Goal: Find specific page/section: Find specific page/section

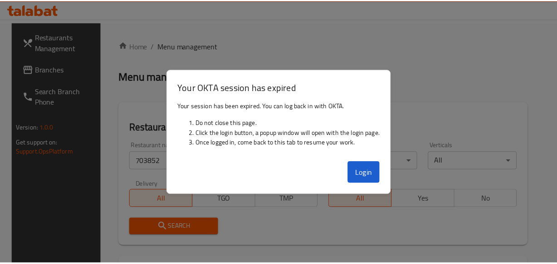
scroll to position [123, 0]
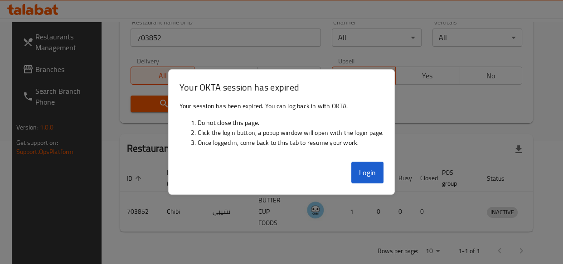
click at [361, 177] on button "Login" at bounding box center [367, 173] width 33 height 22
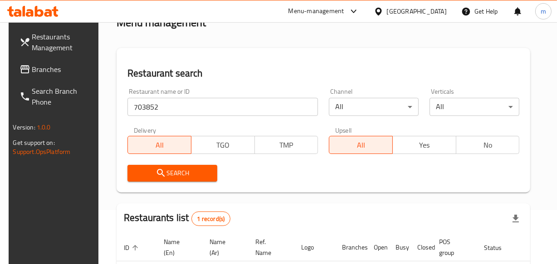
scroll to position [0, 0]
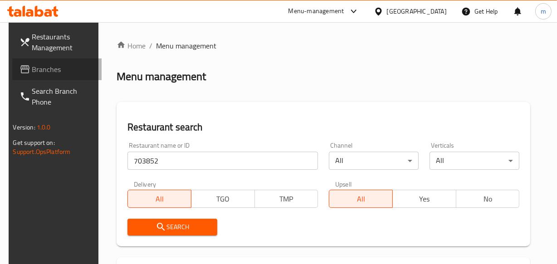
click at [76, 72] on span "Branches" at bounding box center [63, 69] width 62 height 11
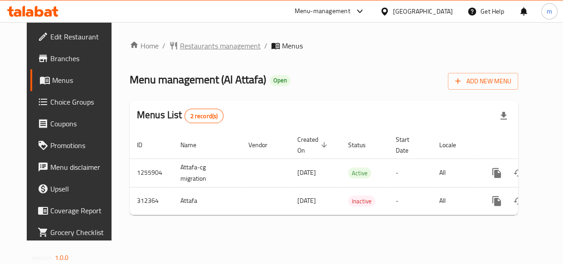
click at [200, 48] on span "Restaurants management" at bounding box center [220, 45] width 81 height 11
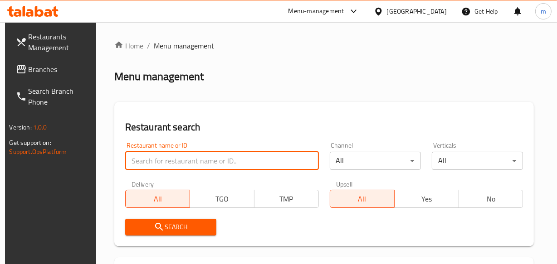
click at [152, 157] on input "search" at bounding box center [222, 161] width 194 height 18
paste input "629081"
type input "629081"
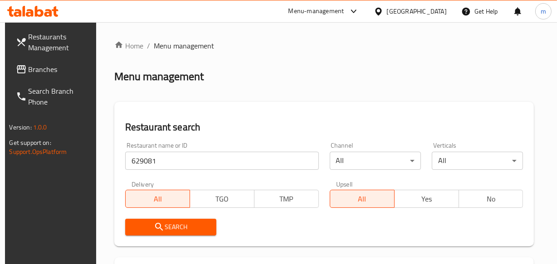
click at [162, 227] on icon "submit" at bounding box center [159, 227] width 11 height 11
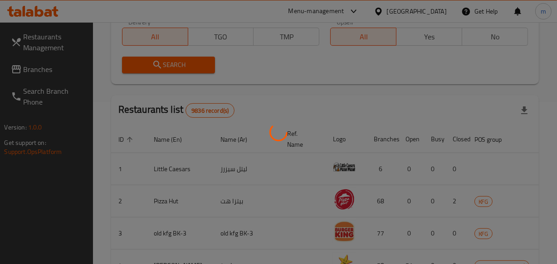
scroll to position [165, 0]
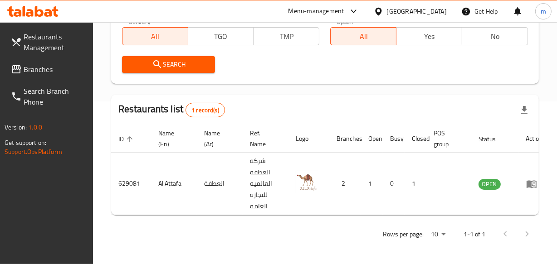
click at [442, 13] on div "Kuwait" at bounding box center [417, 11] width 60 height 10
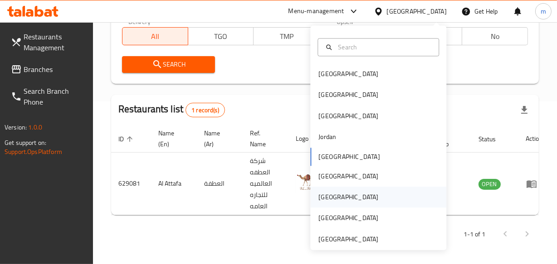
click at [410, 195] on div "Qatar" at bounding box center [378, 197] width 136 height 21
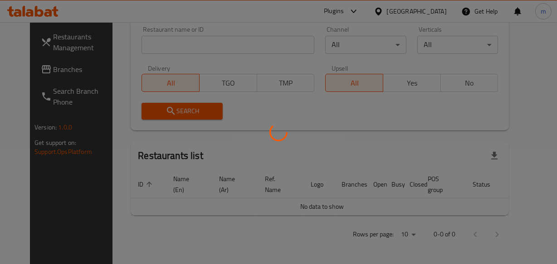
scroll to position [165, 0]
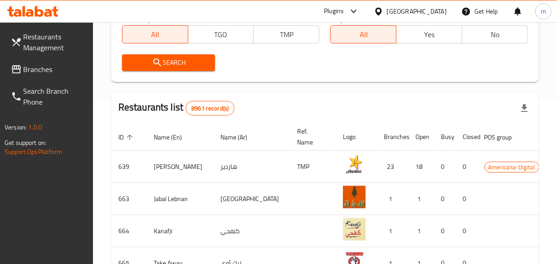
click at [50, 67] on div "Restaurants Management Branches Search Branch Phone Version: 1.0.0 Get support …" at bounding box center [278, 168] width 557 height 620
click at [50, 67] on span "Branches" at bounding box center [55, 69] width 62 height 11
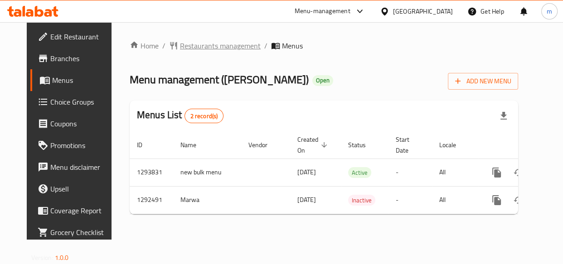
click at [187, 47] on span "Restaurants management" at bounding box center [220, 45] width 81 height 11
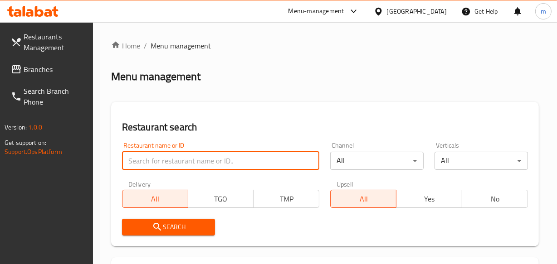
click at [154, 165] on input "search" at bounding box center [221, 161] width 198 height 18
paste input "699001"
type input "699001"
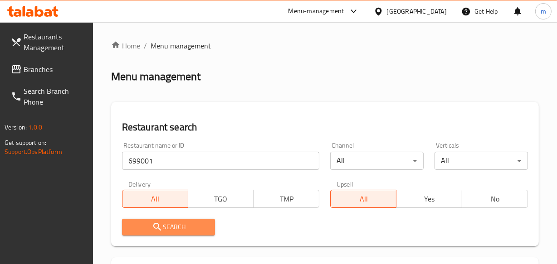
click at [163, 226] on span "Search" at bounding box center [168, 227] width 79 height 11
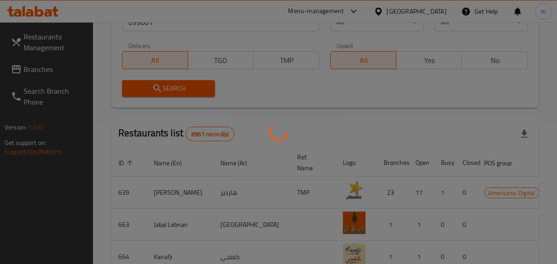
scroll to position [146, 0]
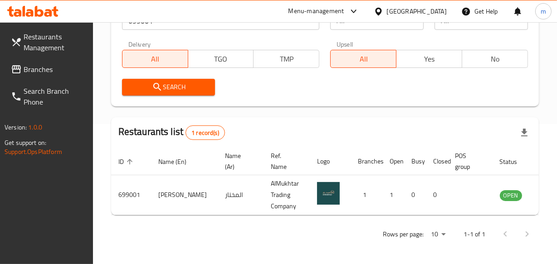
click at [435, 14] on div "[GEOGRAPHIC_DATA]" at bounding box center [417, 11] width 60 height 10
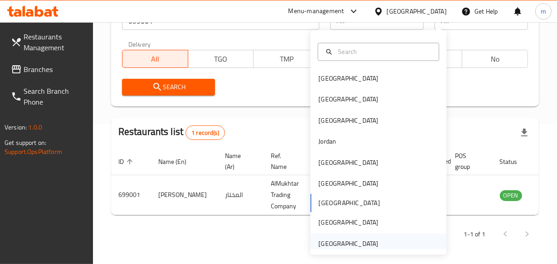
click at [418, 238] on div "[GEOGRAPHIC_DATA]" at bounding box center [378, 243] width 136 height 21
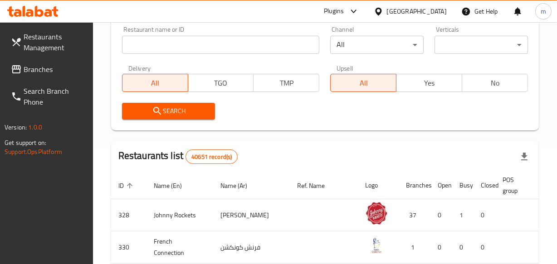
scroll to position [146, 0]
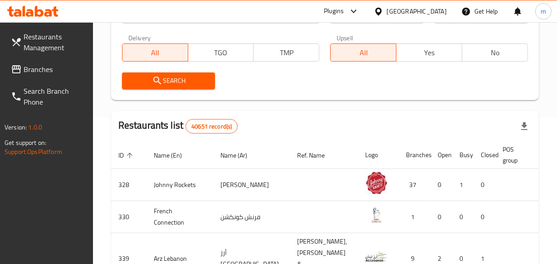
click at [33, 70] on span "Branches" at bounding box center [55, 69] width 62 height 11
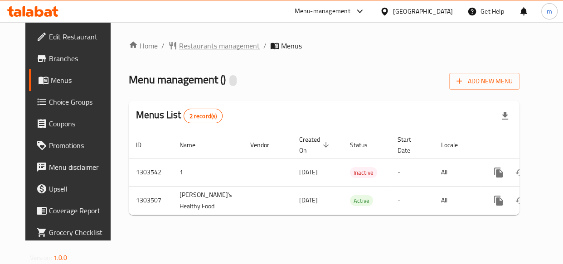
click at [194, 45] on span "Restaurants management" at bounding box center [219, 45] width 81 height 11
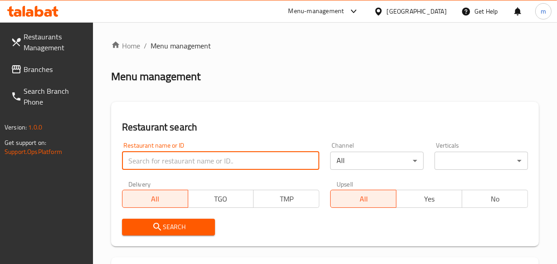
click at [161, 162] on input "search" at bounding box center [221, 161] width 198 height 18
paste input "702421"
type input "702421"
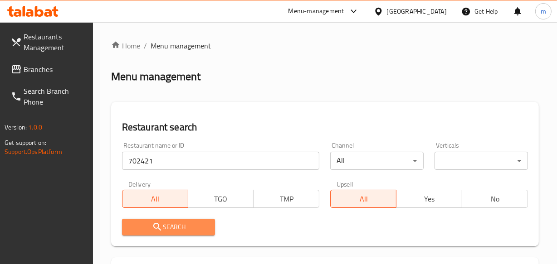
click at [174, 230] on span "Search" at bounding box center [168, 227] width 79 height 11
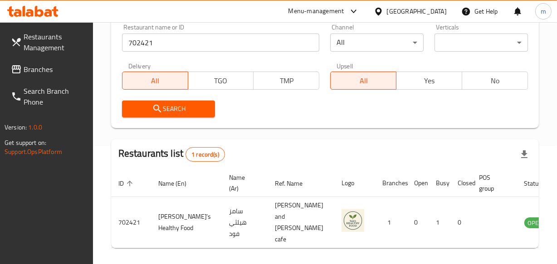
scroll to position [123, 0]
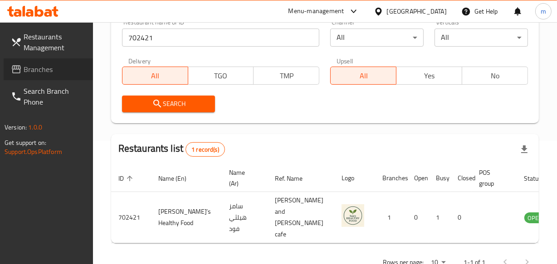
click at [74, 69] on span "Branches" at bounding box center [55, 69] width 62 height 11
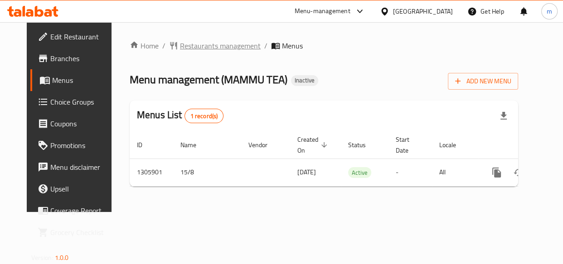
click at [189, 48] on span "Restaurants management" at bounding box center [220, 45] width 81 height 11
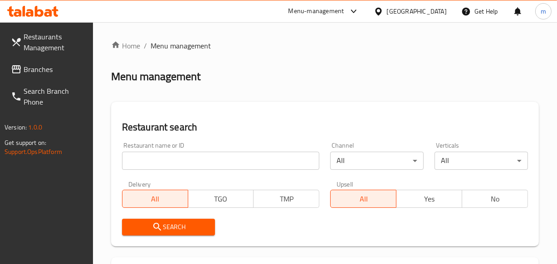
click at [174, 160] on input "search" at bounding box center [221, 161] width 198 height 18
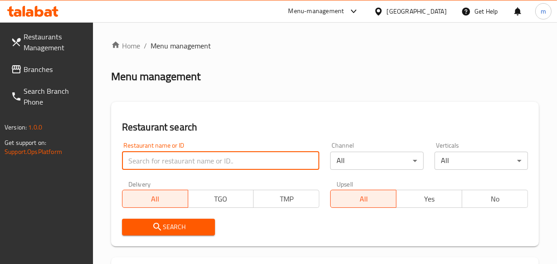
paste input "703140"
type input "703140"
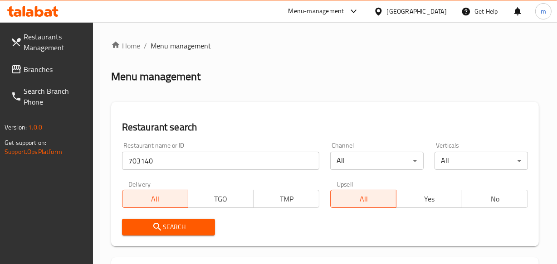
click at [168, 223] on span "Search" at bounding box center [168, 227] width 79 height 11
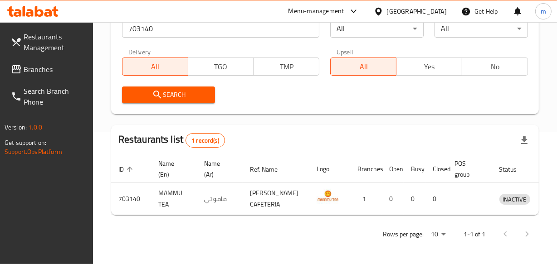
scroll to position [146, 0]
click at [62, 63] on link "Branches" at bounding box center [48, 69] width 89 height 22
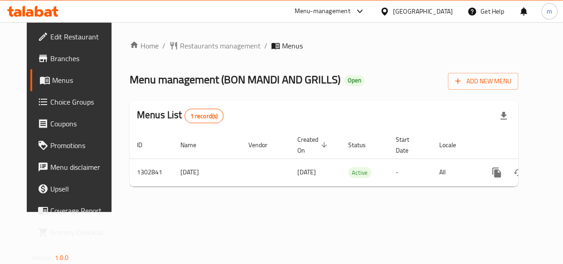
click at [180, 44] on span "Restaurants management" at bounding box center [220, 45] width 81 height 11
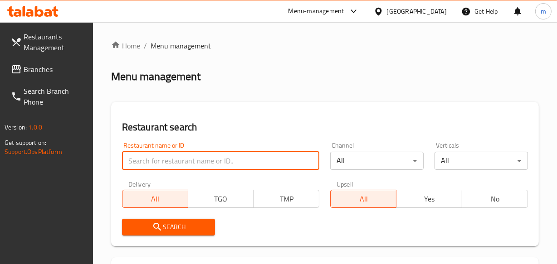
click at [153, 162] on input "search" at bounding box center [221, 161] width 198 height 18
paste input "701725"
type input "701725"
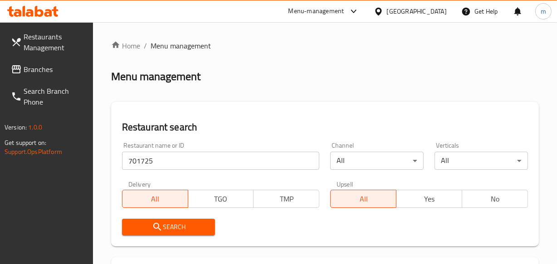
click at [169, 224] on span "Search" at bounding box center [168, 227] width 79 height 11
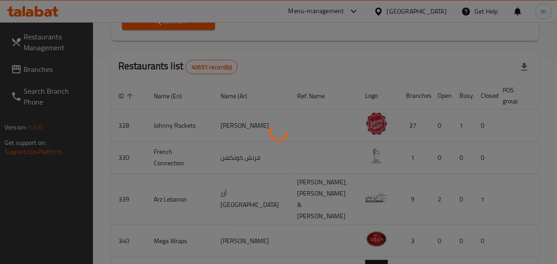
scroll to position [158, 0]
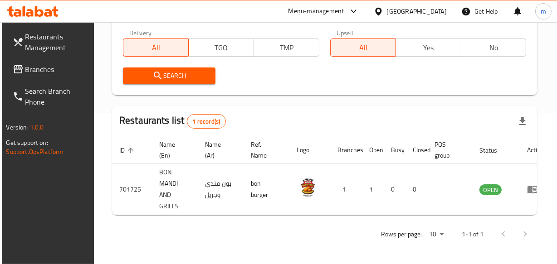
click at [419, 9] on div "United Arab Emirates" at bounding box center [417, 11] width 60 height 10
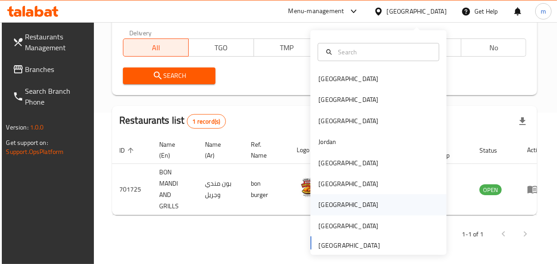
click at [380, 202] on div "Qatar" at bounding box center [378, 204] width 136 height 21
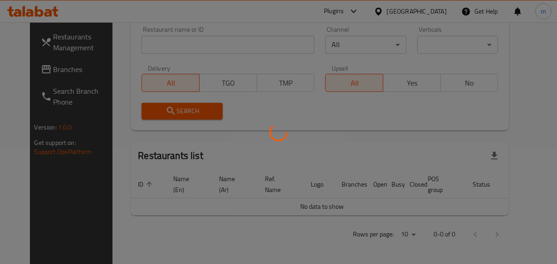
click at [18, 73] on div at bounding box center [278, 132] width 557 height 264
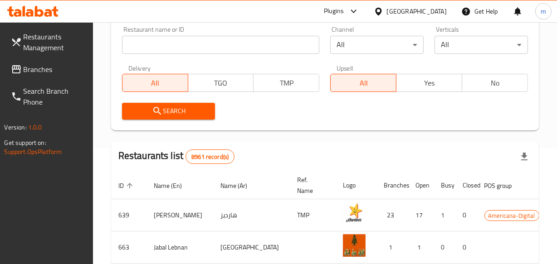
scroll to position [158, 0]
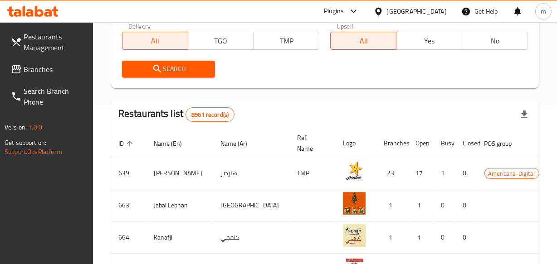
click at [18, 73] on icon at bounding box center [16, 69] width 9 height 8
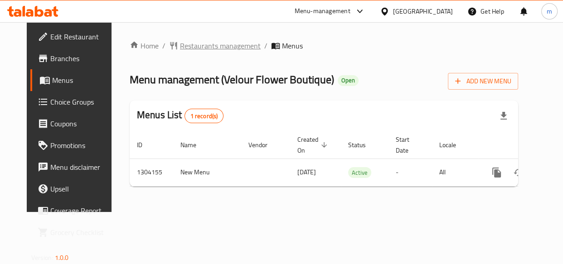
click at [182, 49] on span "Restaurants management" at bounding box center [220, 45] width 81 height 11
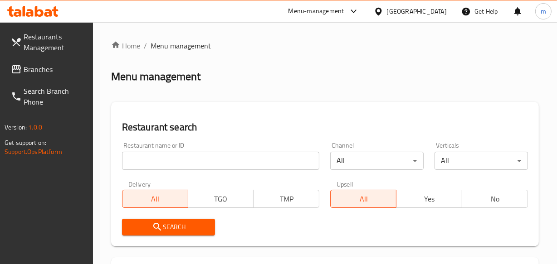
click at [169, 160] on input "search" at bounding box center [221, 161] width 198 height 18
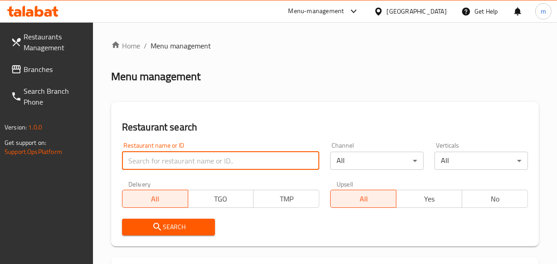
paste input "703085"
type input "703085"
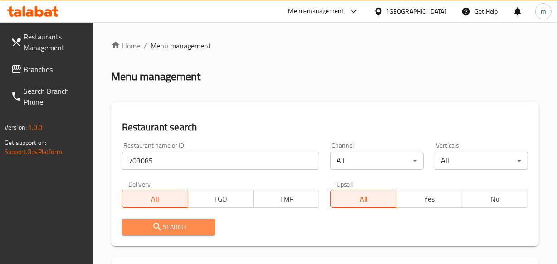
click at [176, 222] on span "Search" at bounding box center [168, 227] width 79 height 11
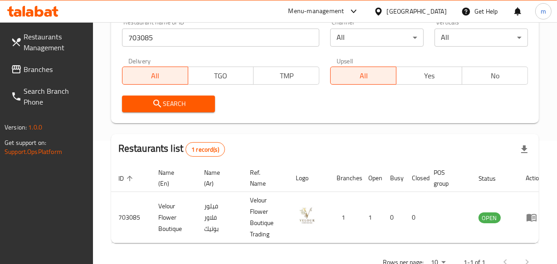
scroll to position [158, 0]
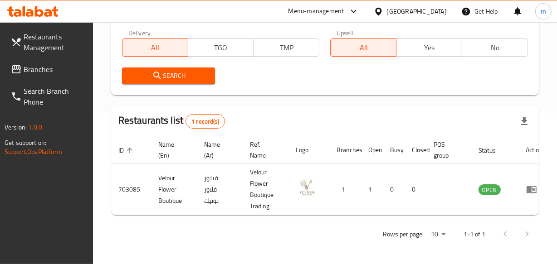
click at [433, 7] on div "[GEOGRAPHIC_DATA]" at bounding box center [417, 11] width 60 height 10
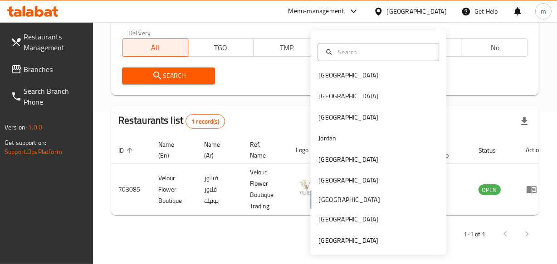
scroll to position [5, 0]
click at [339, 170] on div "[GEOGRAPHIC_DATA]" at bounding box center [378, 179] width 136 height 21
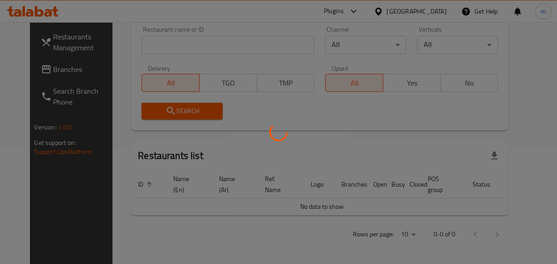
scroll to position [158, 0]
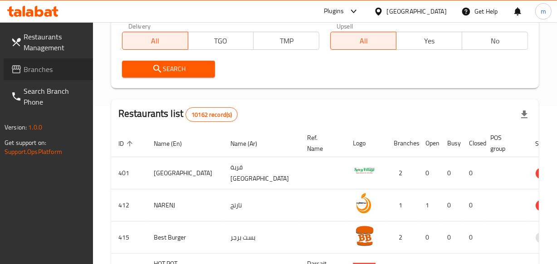
click at [66, 70] on span "Branches" at bounding box center [55, 69] width 62 height 11
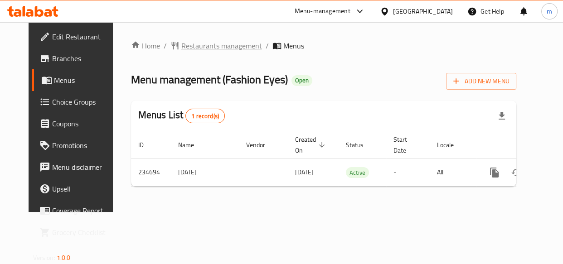
click at [189, 44] on span "Restaurants management" at bounding box center [221, 45] width 81 height 11
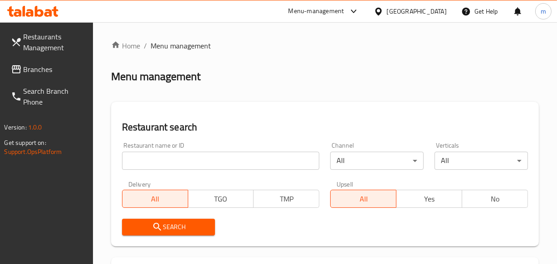
click at [164, 159] on div at bounding box center [278, 132] width 557 height 264
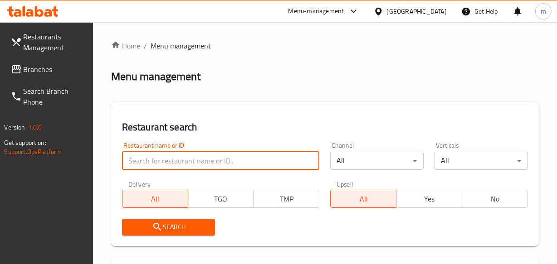
click at [164, 159] on input "search" at bounding box center [221, 161] width 198 height 18
paste input "626442"
type input "626442"
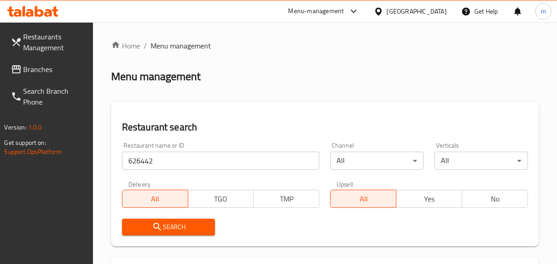
click at [163, 231] on span "Search" at bounding box center [168, 227] width 79 height 11
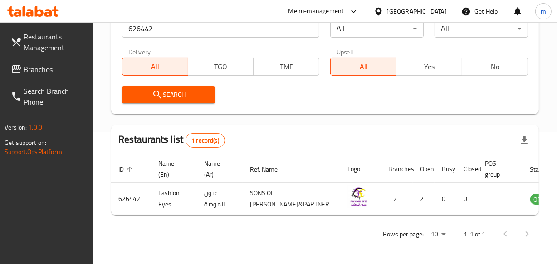
scroll to position [158, 0]
click at [438, 12] on div "[GEOGRAPHIC_DATA]" at bounding box center [417, 11] width 60 height 10
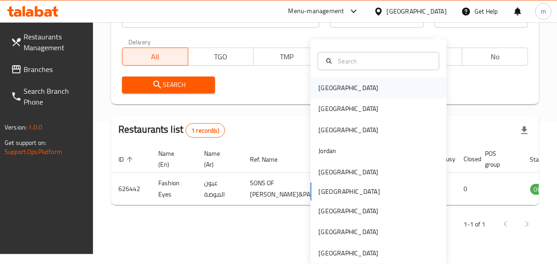
click at [398, 78] on div "[GEOGRAPHIC_DATA]" at bounding box center [378, 88] width 136 height 21
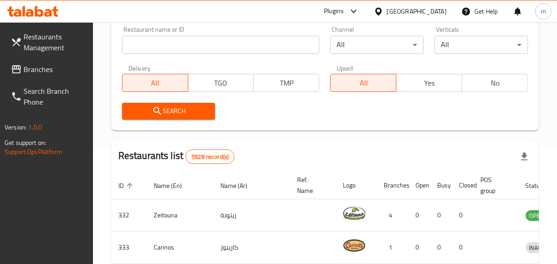
scroll to position [158, 0]
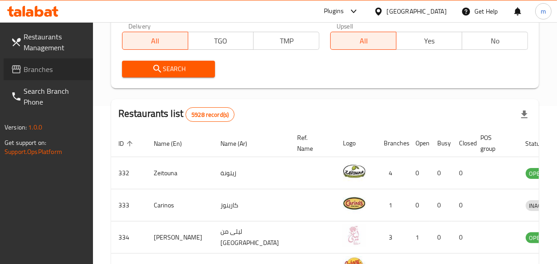
click at [61, 68] on span "Branches" at bounding box center [55, 69] width 62 height 11
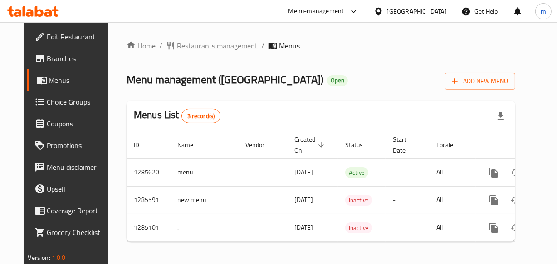
click at [185, 44] on span "Restaurants management" at bounding box center [217, 45] width 81 height 11
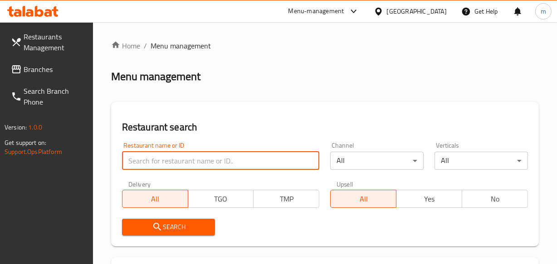
click at [164, 162] on input "search" at bounding box center [221, 161] width 198 height 18
paste input "695700"
type input "695700"
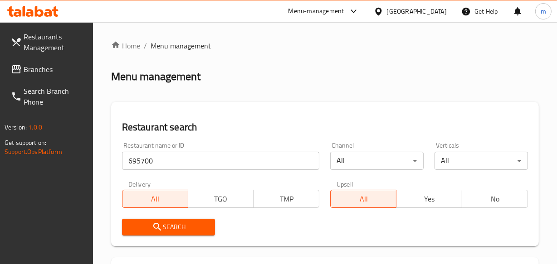
click at [175, 228] on span "Search" at bounding box center [168, 227] width 79 height 11
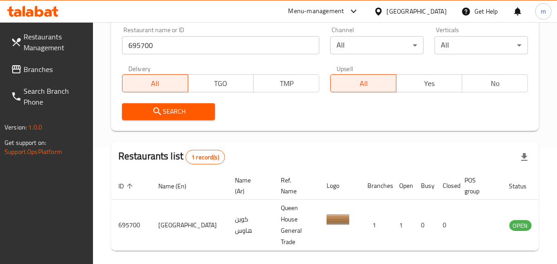
scroll to position [158, 0]
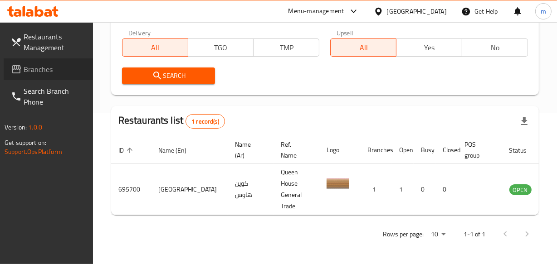
click at [68, 73] on span "Branches" at bounding box center [55, 69] width 62 height 11
